Goal: Task Accomplishment & Management: Manage account settings

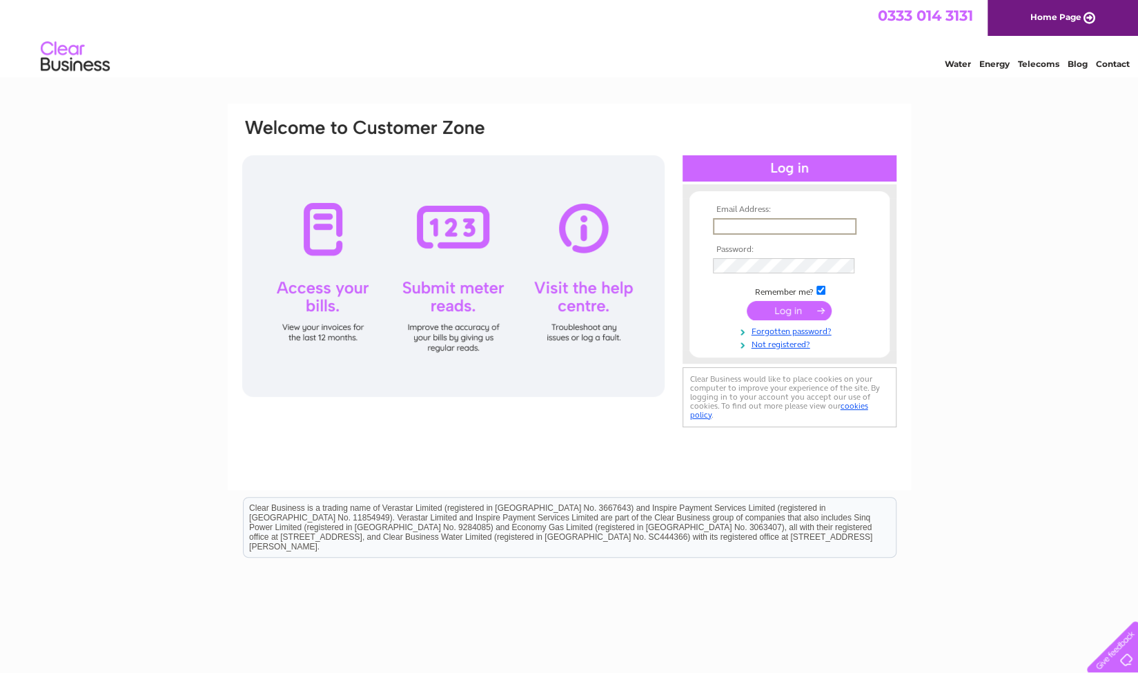
click at [758, 231] on input "text" at bounding box center [785, 226] width 144 height 17
type input "ihussain1990@yahoo.com"
click at [799, 307] on input "submit" at bounding box center [789, 309] width 85 height 19
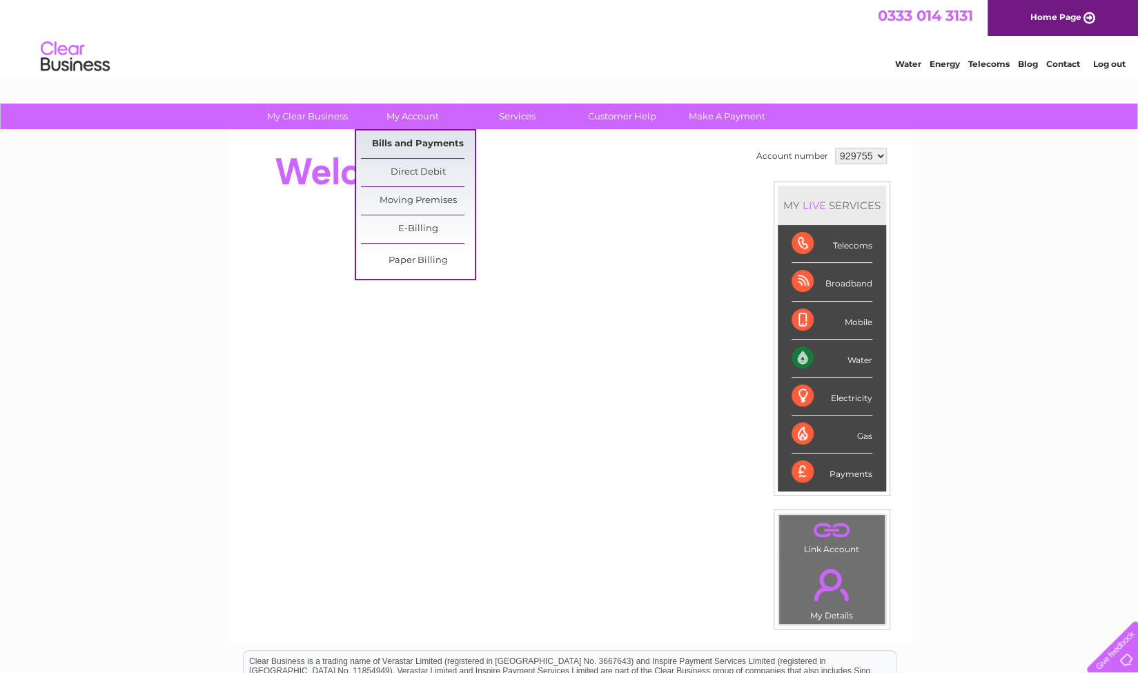
click at [450, 147] on link "Bills and Payments" at bounding box center [418, 144] width 114 height 28
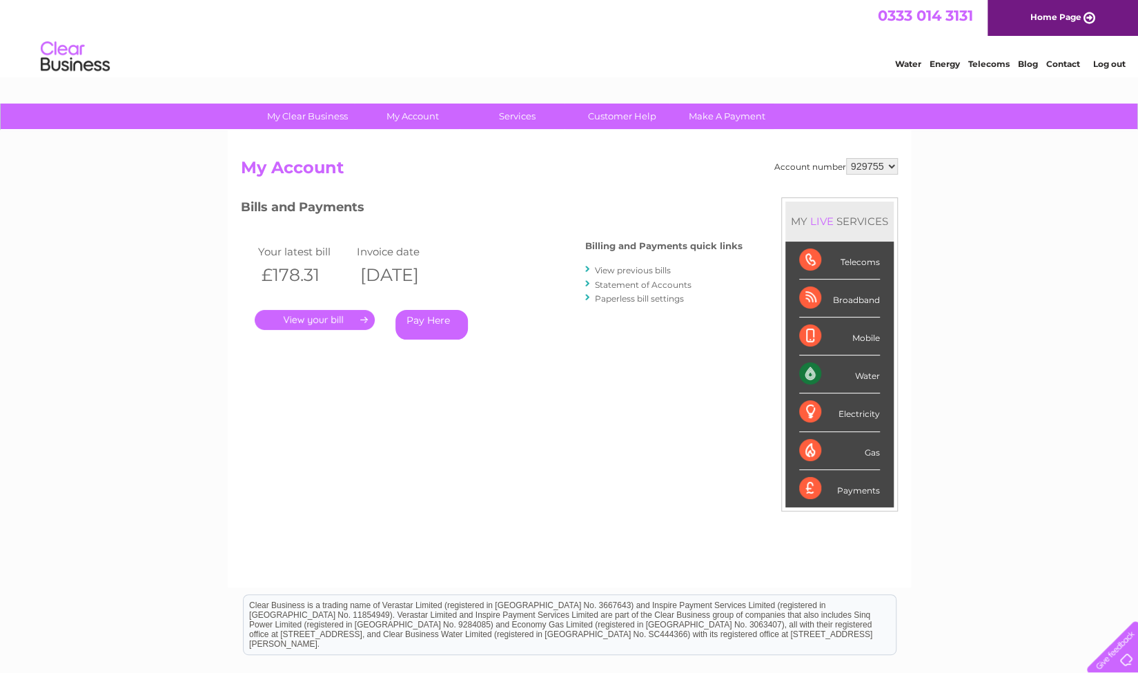
click at [306, 324] on link "." at bounding box center [315, 320] width 120 height 20
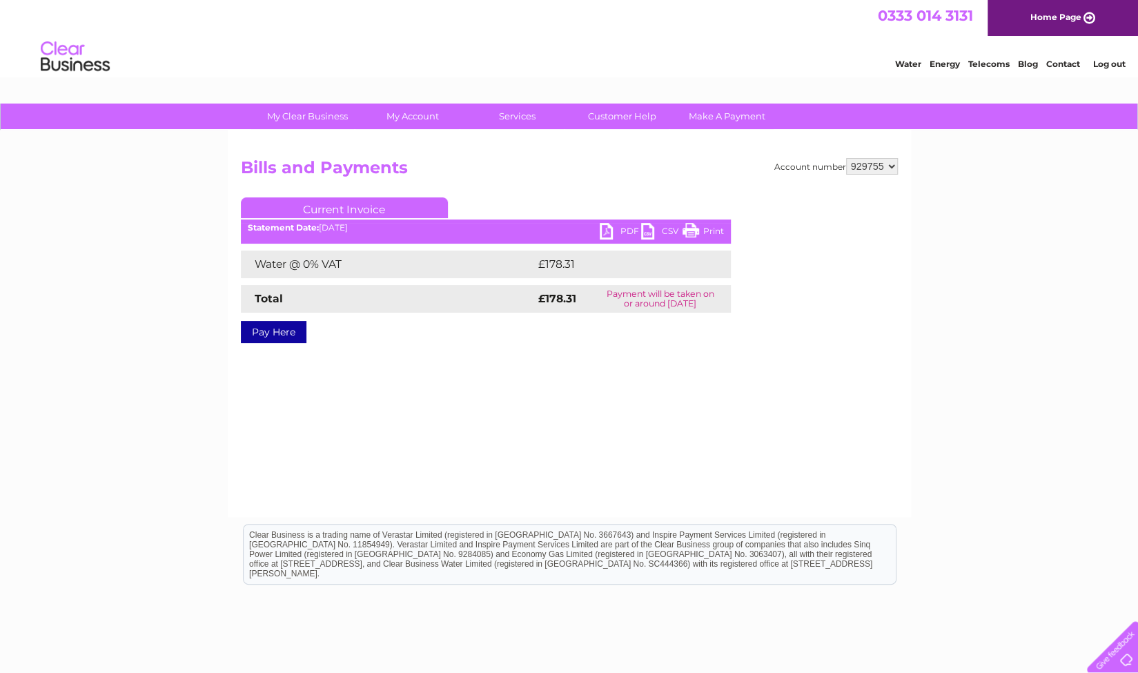
click at [608, 240] on link "PDF" at bounding box center [620, 233] width 41 height 20
